Goal: Find specific page/section: Find specific page/section

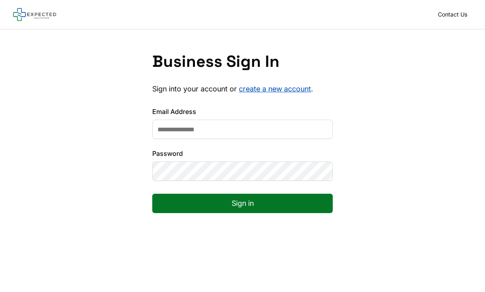
click at [268, 126] on input "Email Address" at bounding box center [242, 129] width 180 height 19
type input "**********"
click at [215, 201] on button "Sign in" at bounding box center [242, 203] width 180 height 19
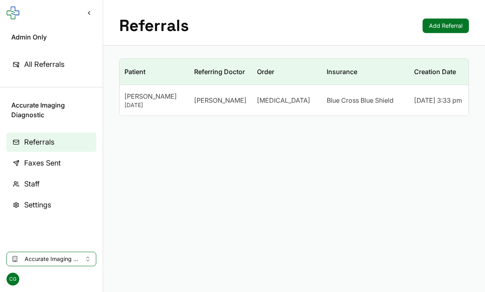
click at [54, 68] on span "All Referrals" at bounding box center [44, 64] width 40 height 11
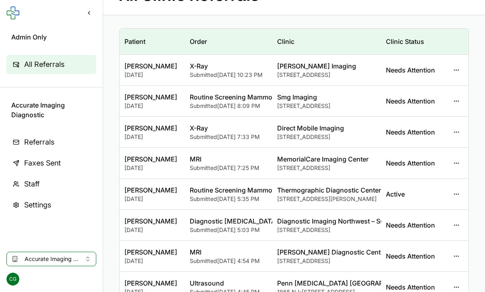
scroll to position [29, 0]
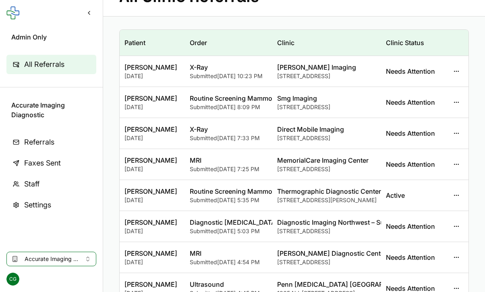
click at [455, 195] on button "button" at bounding box center [456, 195] width 15 height 15
click at [421, 226] on button "View Staff" at bounding box center [419, 228] width 86 height 15
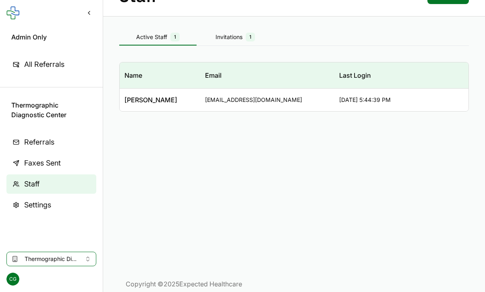
click at [237, 42] on button "Invitations 1" at bounding box center [235, 37] width 77 height 16
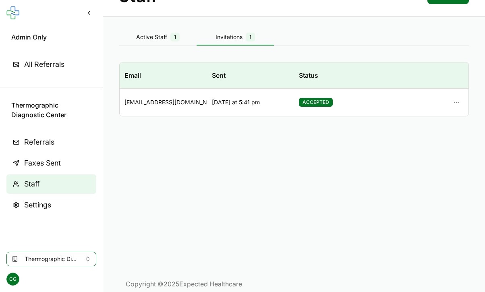
click at [460, 100] on div at bounding box center [425, 102] width 78 height 15
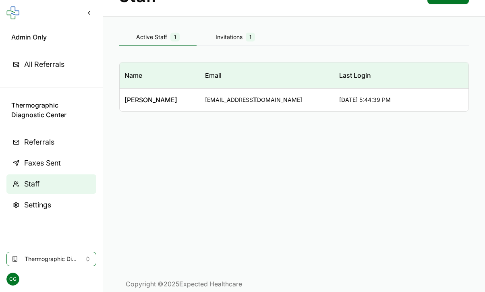
click at [174, 36] on span "1" at bounding box center [174, 37] width 9 height 9
click at [40, 145] on span "Referrals" at bounding box center [39, 142] width 30 height 11
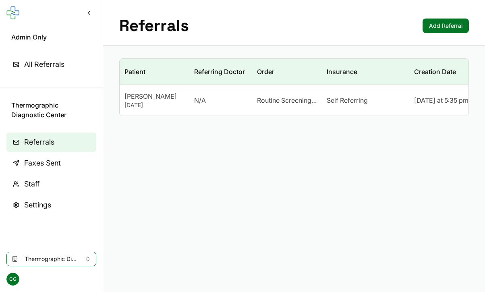
click at [12, 276] on span "CG" at bounding box center [12, 279] width 13 height 13
click at [110, 182] on main "Referrals Add Referral Patient Referring Doctor Order Insurance Creation Date […" at bounding box center [294, 146] width 382 height 292
click at [53, 64] on span "All Referrals" at bounding box center [44, 64] width 40 height 11
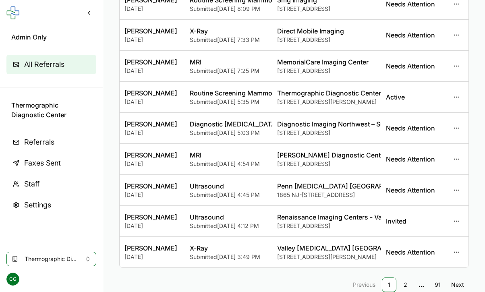
scroll to position [139, 0]
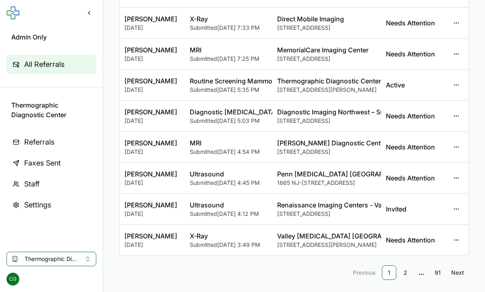
click at [457, 208] on button "button" at bounding box center [456, 209] width 15 height 15
click at [423, 239] on button "View Staff" at bounding box center [419, 241] width 86 height 15
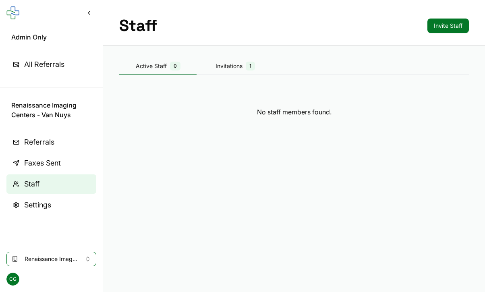
click at [235, 70] on div "Invitations 1" at bounding box center [235, 66] width 77 height 9
